Goal: Transaction & Acquisition: Book appointment/travel/reservation

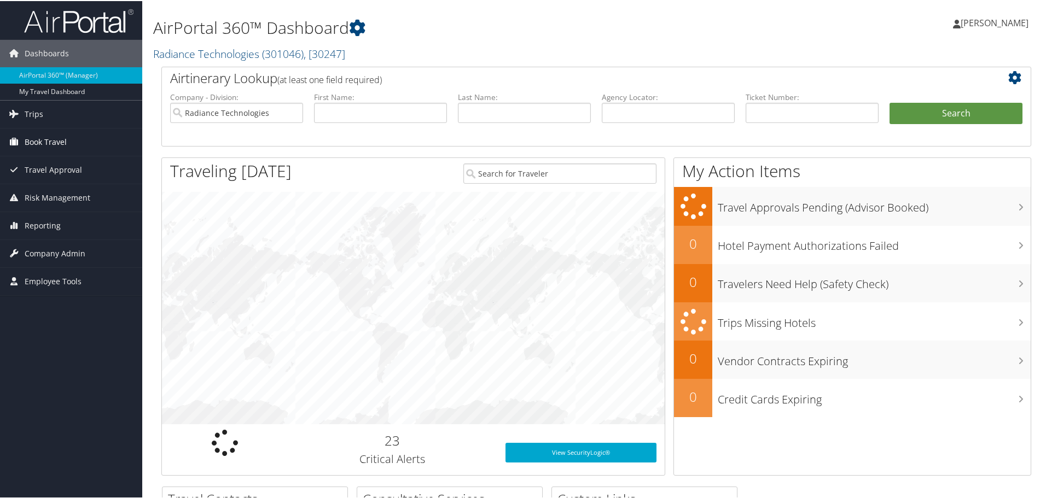
click at [51, 145] on span "Book Travel" at bounding box center [46, 140] width 42 height 27
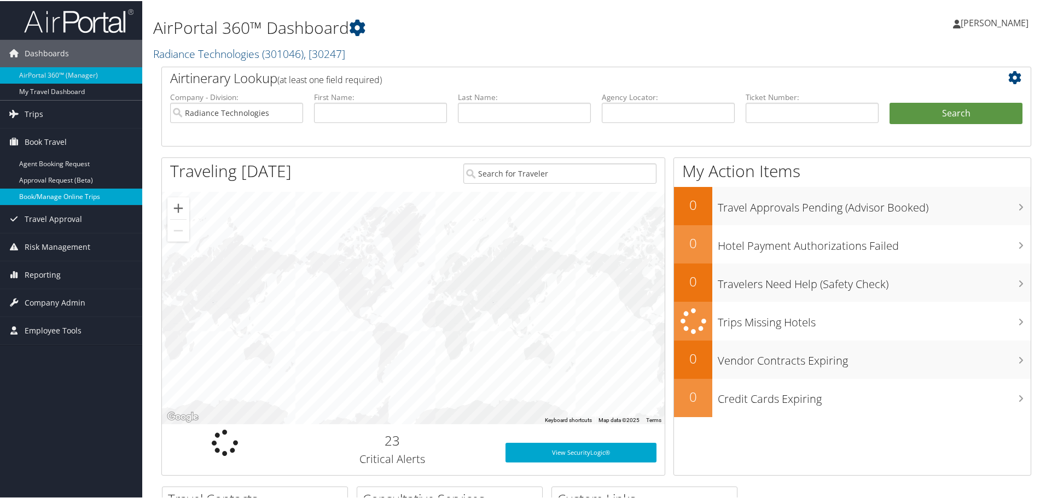
click at [50, 196] on link "Book/Manage Online Trips" at bounding box center [71, 196] width 142 height 16
click at [45, 197] on link "Book/Manage Online Trips" at bounding box center [71, 196] width 142 height 16
